Goal: Navigation & Orientation: Go to known website

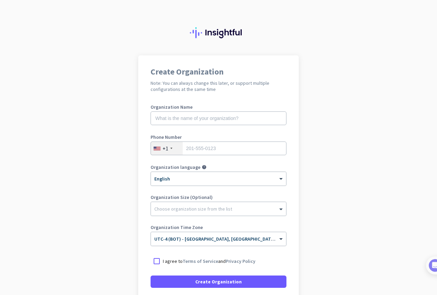
scroll to position [56, 0]
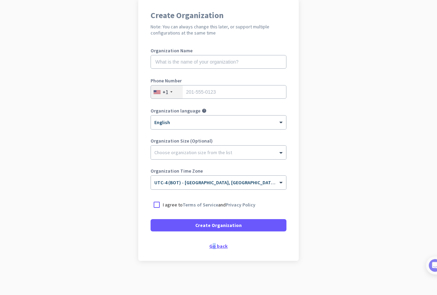
click at [212, 244] on div "Go back" at bounding box center [219, 245] width 136 height 5
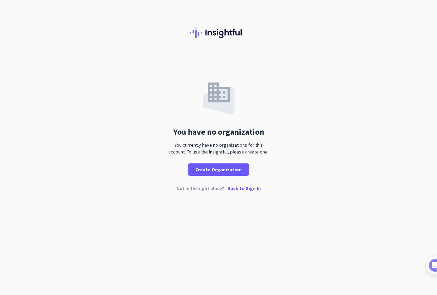
click at [239, 188] on p "Back to Sign In" at bounding box center [243, 188] width 33 height 5
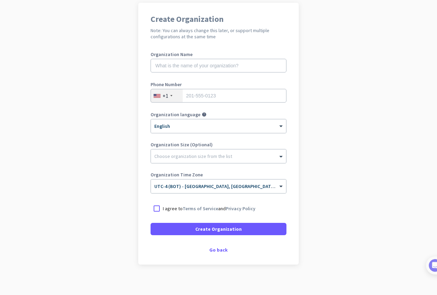
scroll to position [56, 0]
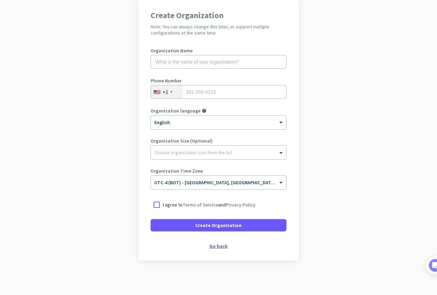
click at [208, 244] on div "Go back" at bounding box center [219, 245] width 136 height 5
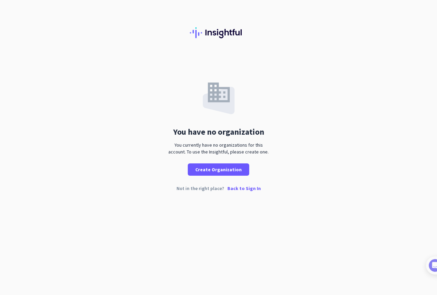
click at [240, 189] on p "Back to Sign In" at bounding box center [243, 188] width 33 height 5
